Goal: Use online tool/utility

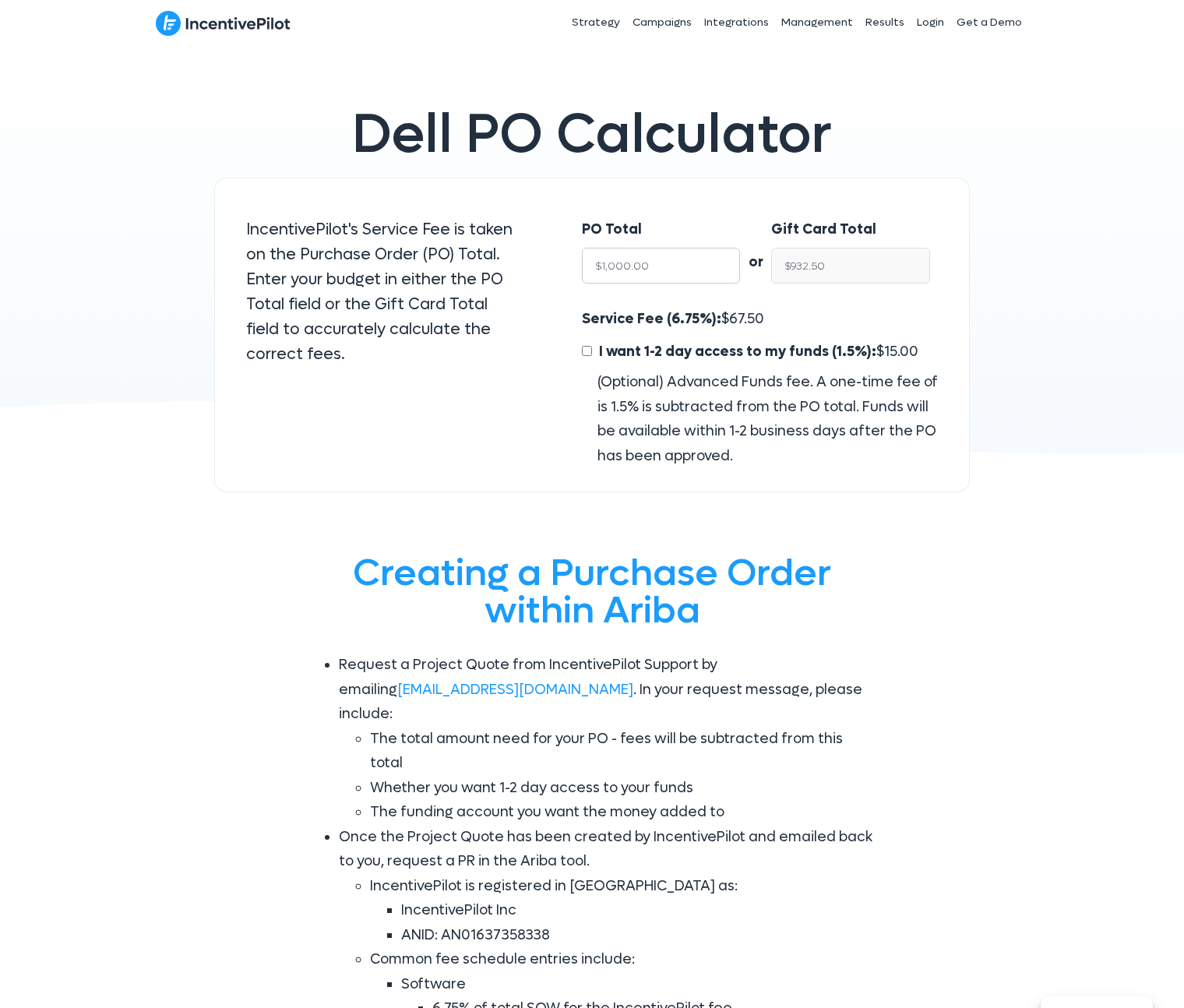
click at [663, 264] on input "$1,000.00" at bounding box center [662, 265] width 159 height 35
type input "$5"
type input "$4.66"
type input "$50"
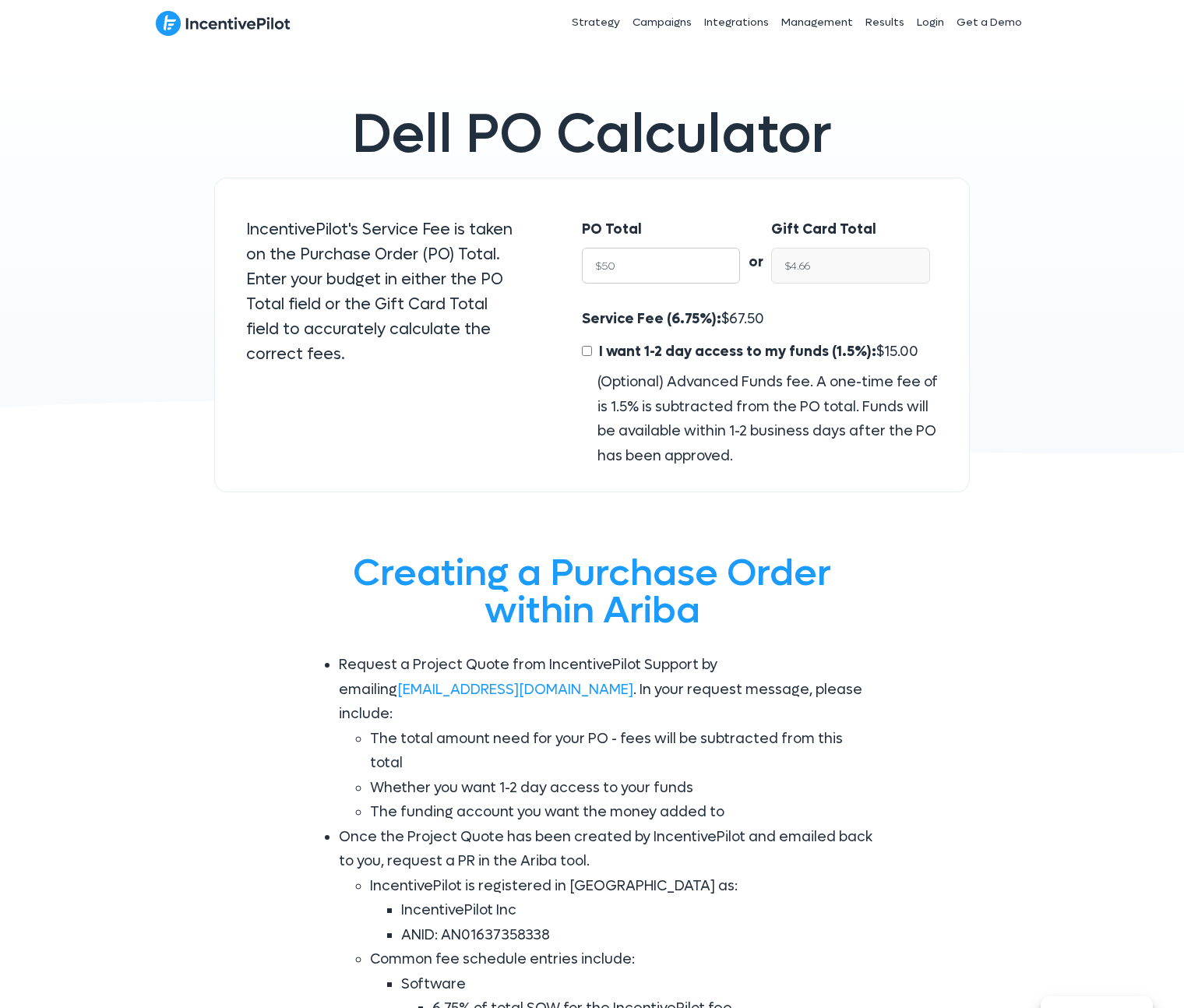
type input "$46.62"
type input "$500"
type input "$466.25"
type input "$5000"
type input "$4,662.50"
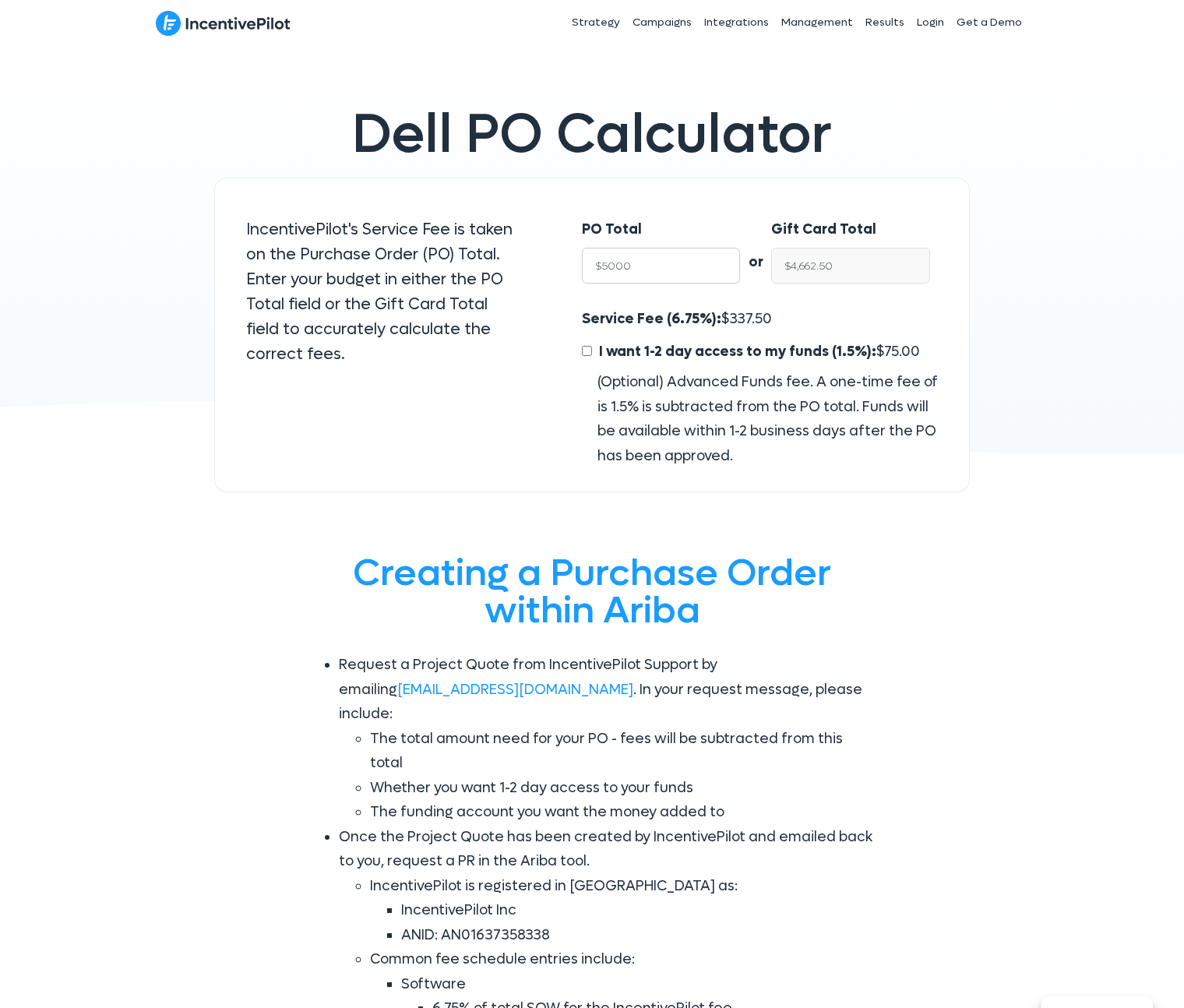
drag, startPoint x: 675, startPoint y: 269, endPoint x: 666, endPoint y: 272, distance: 9.5
click at [675, 269] on input "$5000" at bounding box center [662, 265] width 159 height 35
type input "$5000"
click at [711, 310] on div "Service Fee (6.75%): $ 337.50 I want 1-2 day access to my funds (1.5%): $ 75.00…" at bounding box center [760, 387] width 356 height 162
drag, startPoint x: 760, startPoint y: 315, endPoint x: 576, endPoint y: 309, distance: 184.1
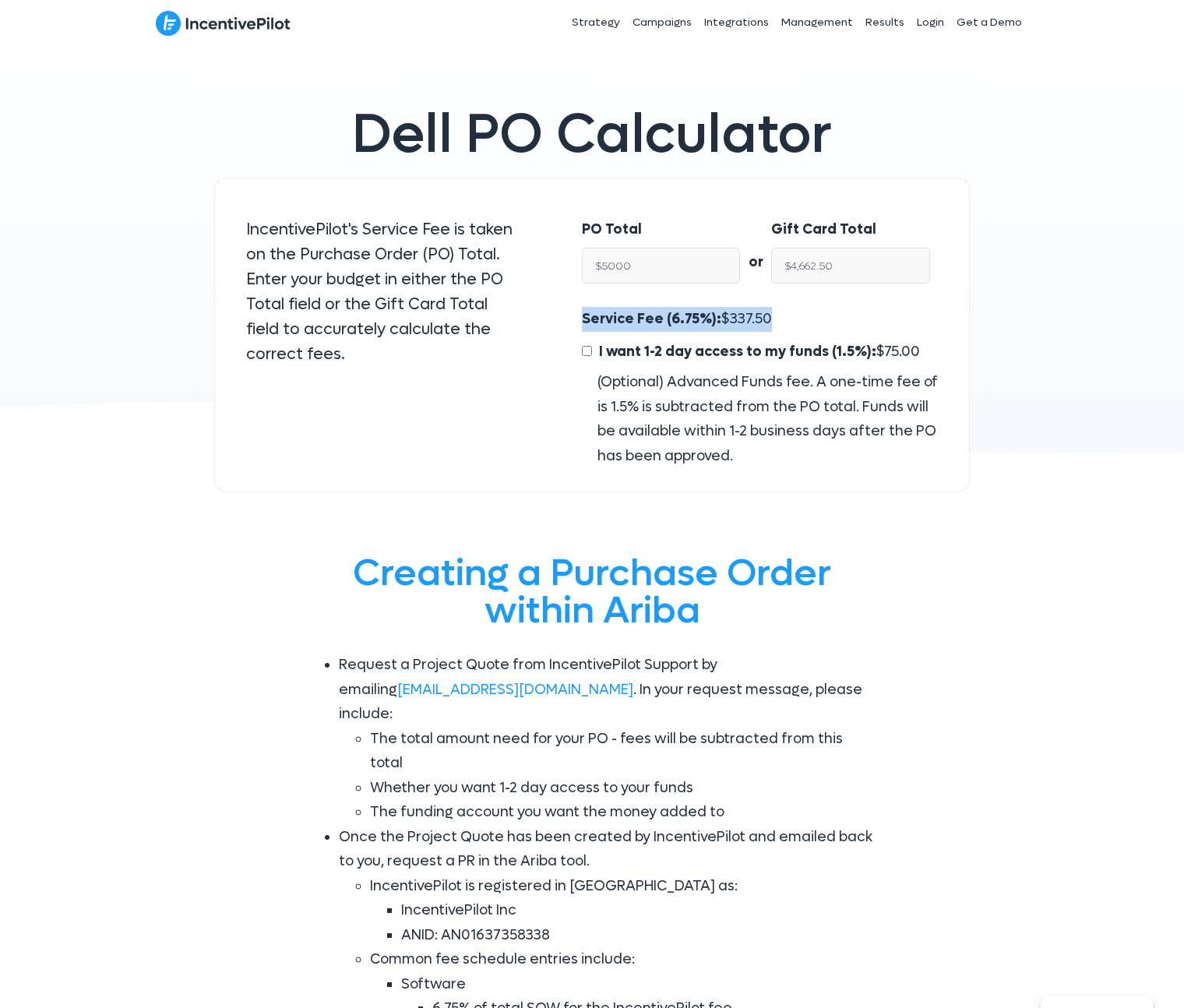
click at [576, 309] on div "Service Fee (6.75%): $ 337.50 I want 1-2 day access to my funds (1.5%): $ 75.00…" at bounding box center [760, 387] width 387 height 162
click at [613, 431] on div "(Optional) Advanced Funds fee. A one-time fee of is 1.5% is subtracted from the…" at bounding box center [760, 419] width 356 height 98
